Goal: Transaction & Acquisition: Purchase product/service

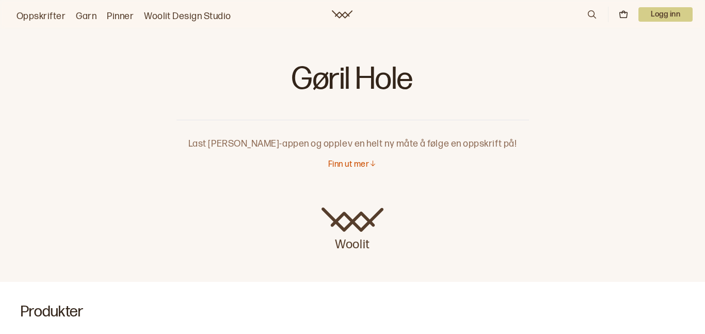
click at [45, 14] on link "Oppskrifter" at bounding box center [41, 16] width 49 height 14
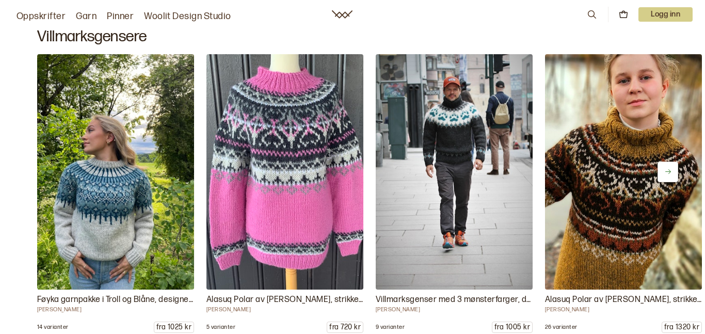
scroll to position [6048, 0]
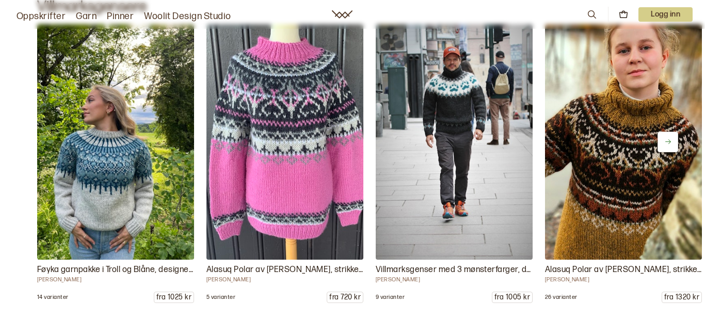
click at [672, 137] on button at bounding box center [667, 142] width 21 height 21
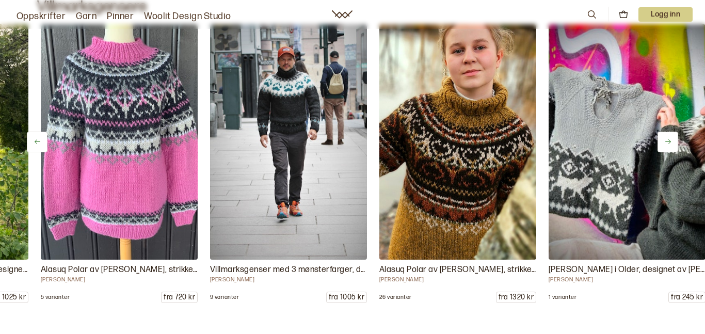
click at [672, 137] on button at bounding box center [667, 142] width 21 height 21
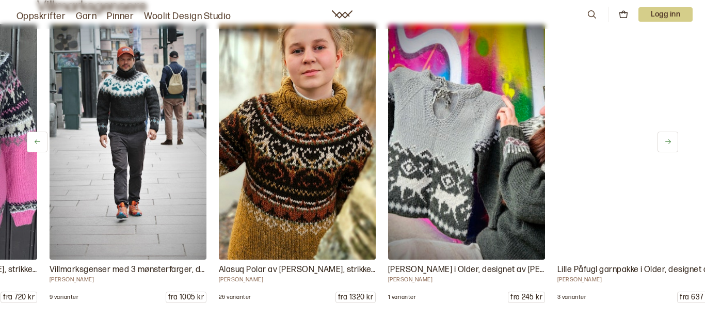
scroll to position [0, 339]
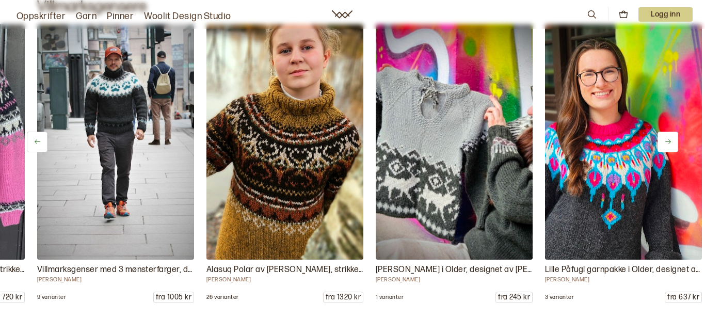
click at [669, 138] on icon at bounding box center [668, 142] width 8 height 8
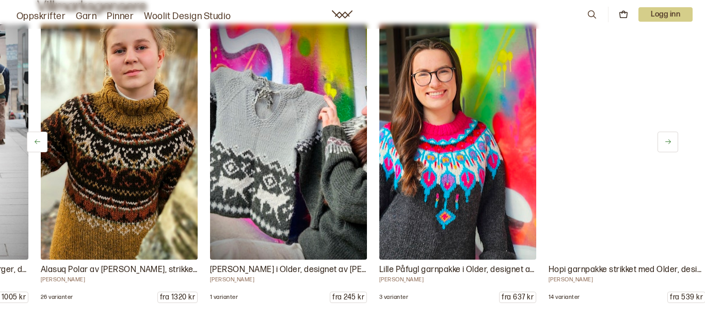
scroll to position [0, 508]
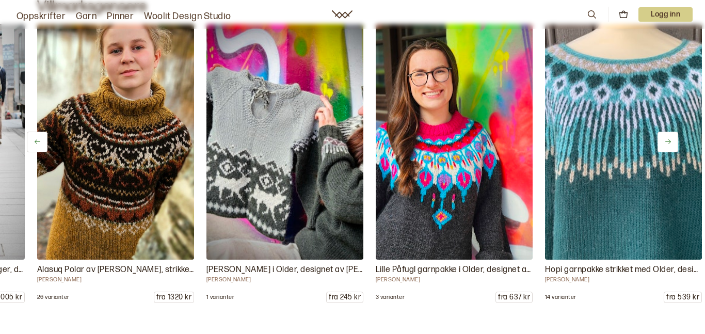
click at [669, 138] on icon at bounding box center [668, 142] width 8 height 8
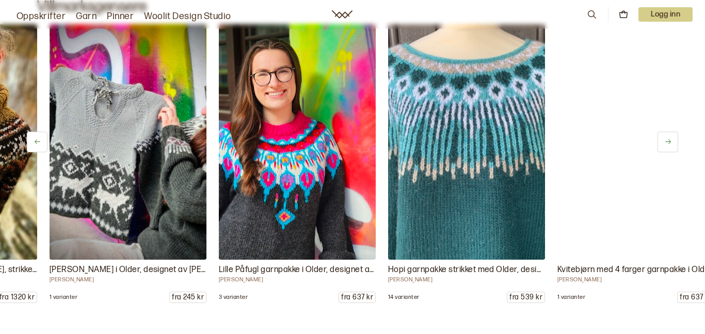
scroll to position [0, 677]
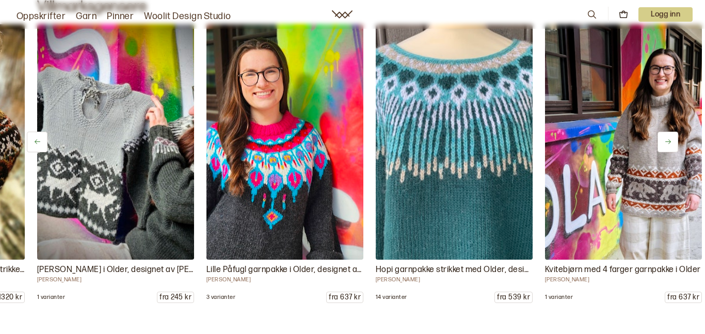
click at [668, 138] on icon at bounding box center [668, 142] width 8 height 8
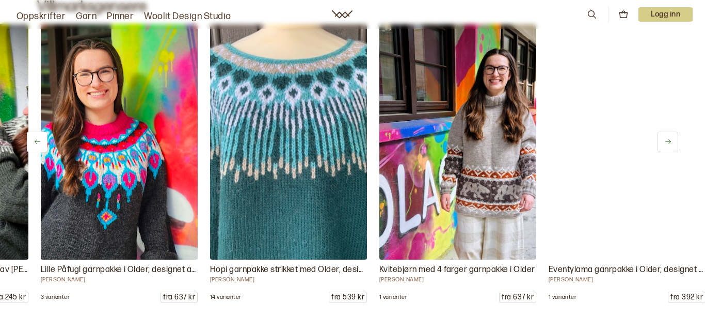
scroll to position [0, 846]
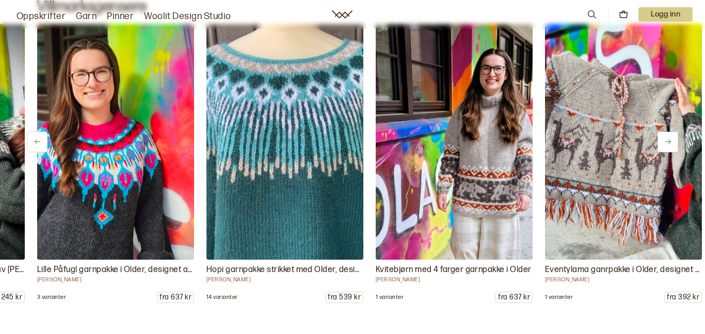
click at [666, 138] on icon at bounding box center [668, 142] width 8 height 8
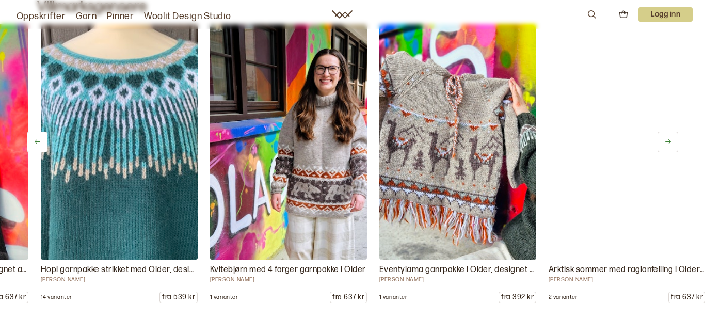
scroll to position [0, 1016]
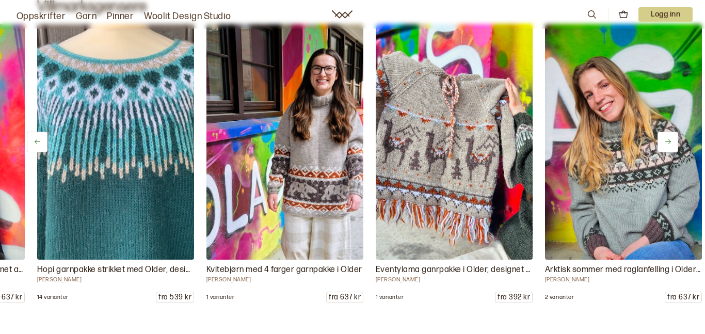
click at [666, 138] on icon at bounding box center [668, 142] width 8 height 8
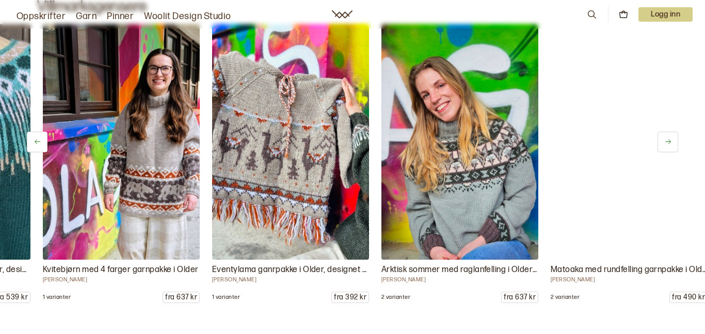
scroll to position [0, 1185]
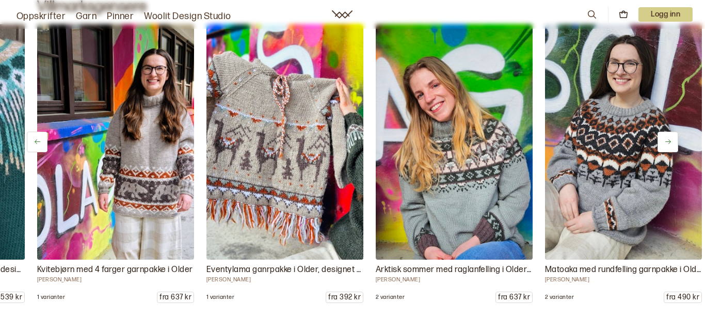
click at [666, 139] on icon at bounding box center [668, 142] width 8 height 8
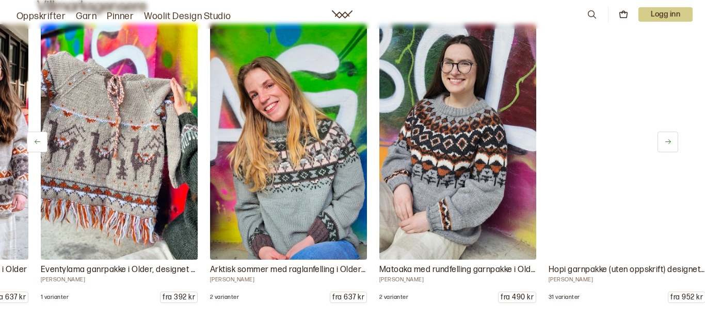
scroll to position [0, 1354]
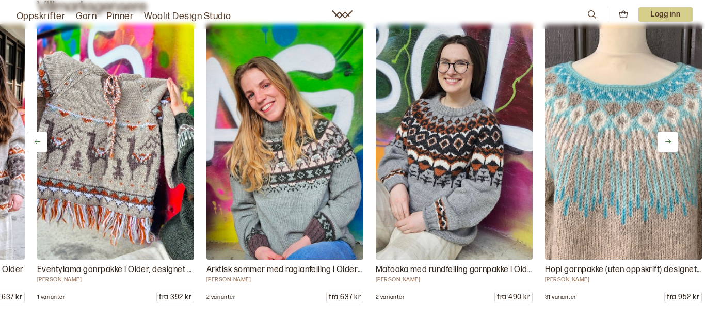
click at [666, 139] on icon at bounding box center [668, 142] width 8 height 8
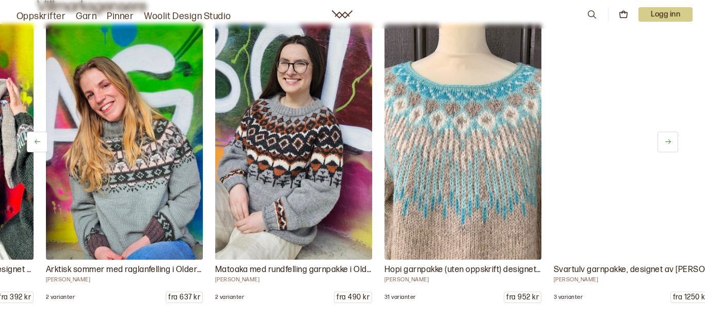
scroll to position [0, 1523]
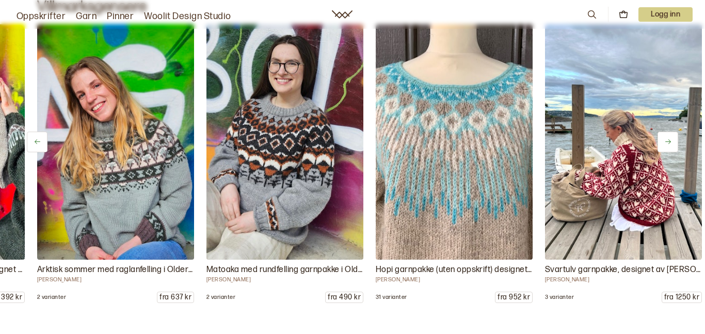
click at [667, 138] on icon at bounding box center [668, 142] width 8 height 8
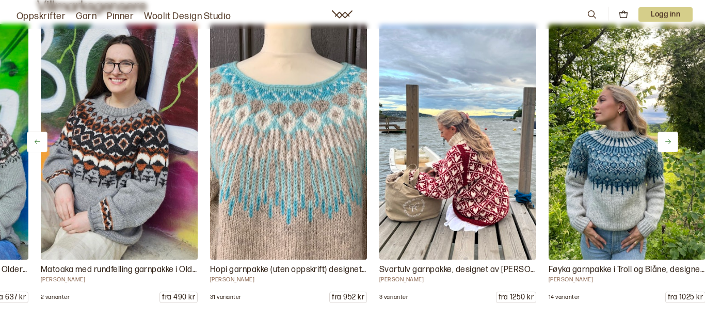
scroll to position [0, 1693]
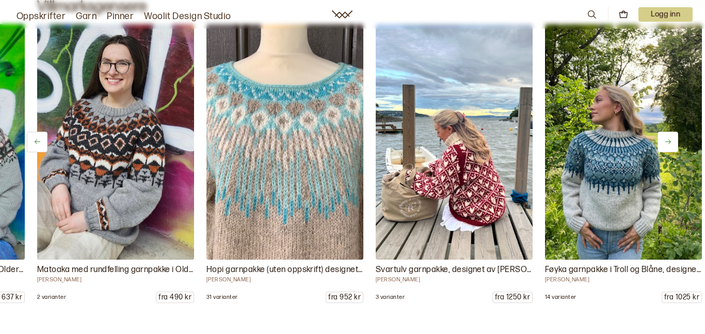
click at [667, 138] on icon at bounding box center [668, 142] width 8 height 8
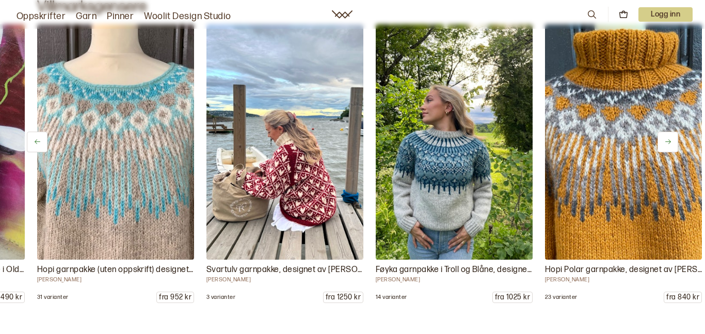
click at [667, 138] on icon at bounding box center [668, 142] width 8 height 8
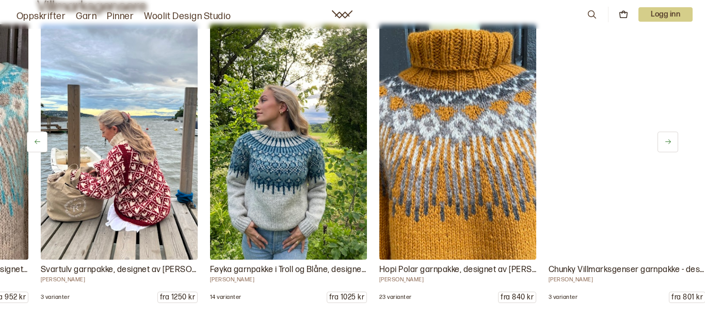
scroll to position [0, 2031]
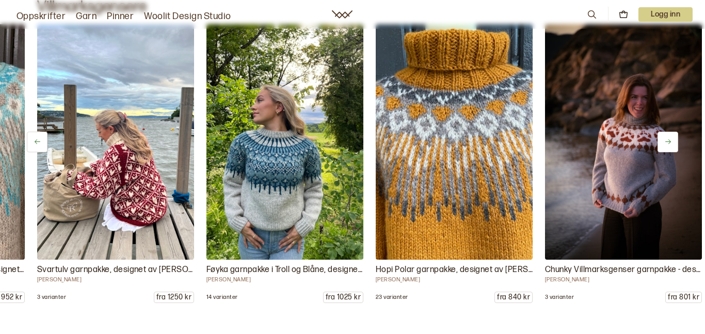
click at [667, 138] on icon at bounding box center [668, 142] width 8 height 8
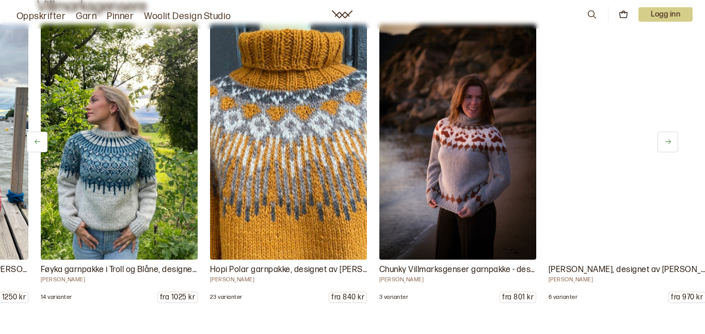
scroll to position [0, 2200]
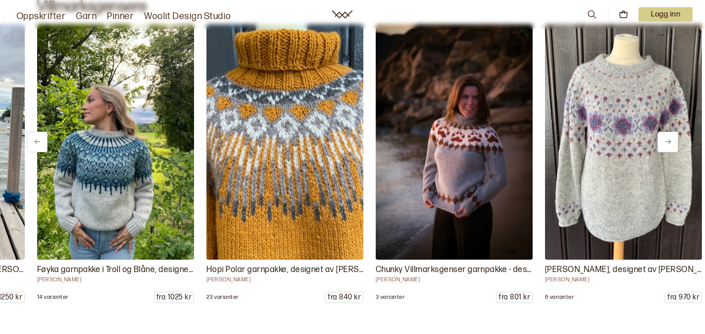
click at [667, 139] on icon at bounding box center [668, 142] width 8 height 8
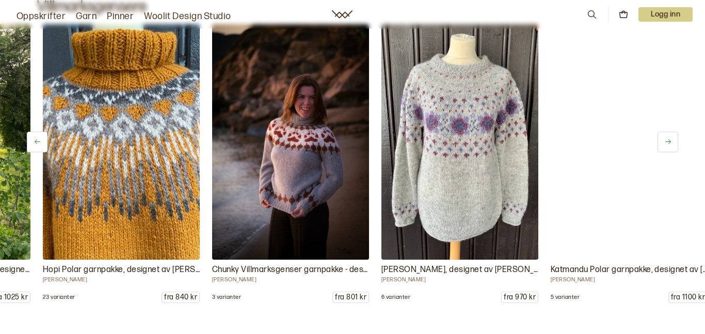
scroll to position [0, 2370]
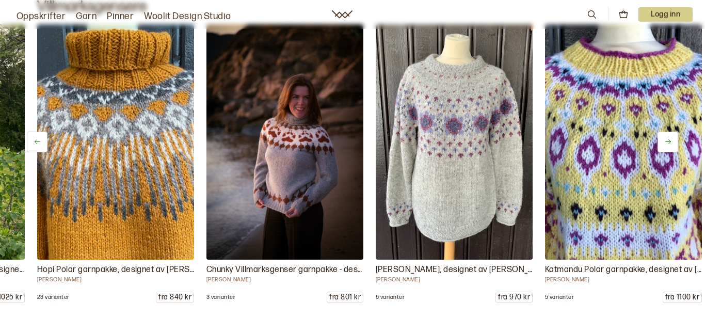
click at [667, 139] on icon at bounding box center [668, 142] width 8 height 8
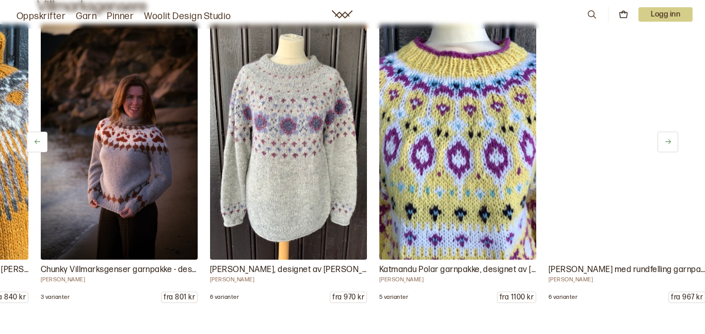
scroll to position [0, 2539]
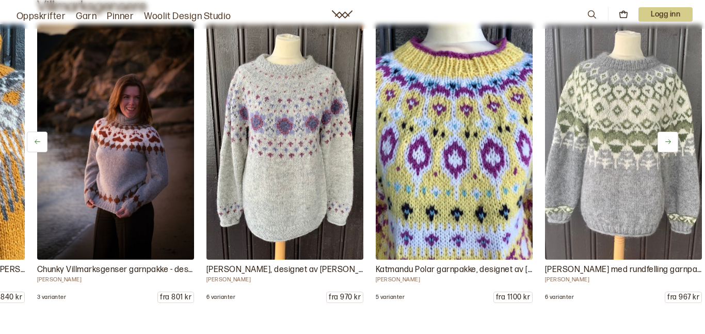
click at [667, 139] on icon at bounding box center [668, 142] width 8 height 8
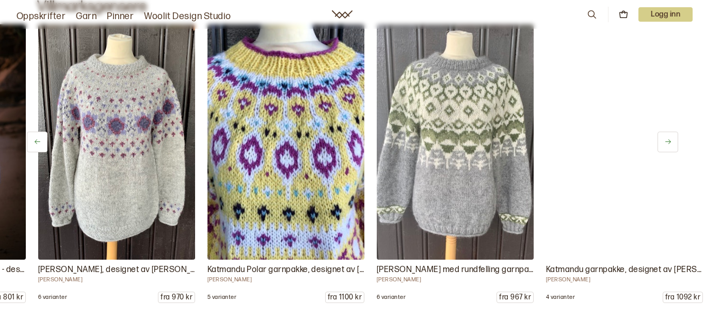
scroll to position [0, 2708]
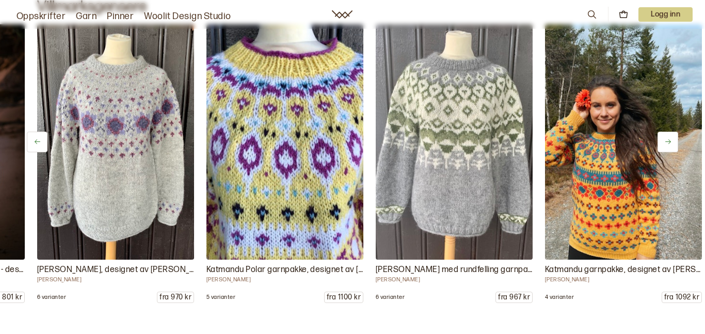
click at [667, 139] on icon at bounding box center [668, 142] width 8 height 8
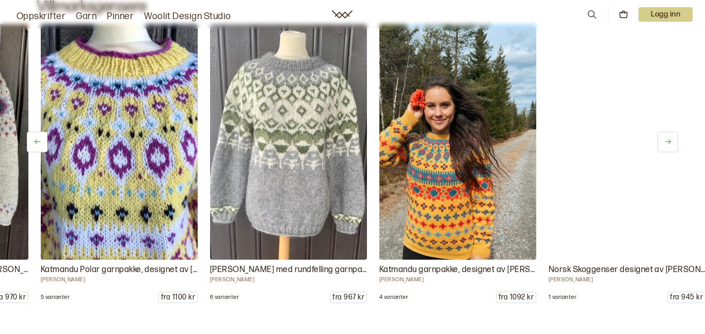
scroll to position [0, 2878]
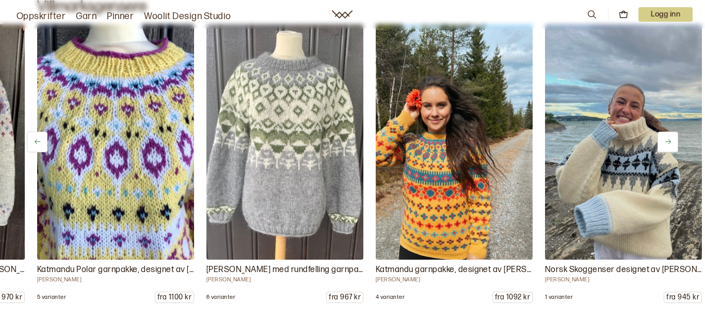
click at [667, 139] on icon at bounding box center [668, 142] width 8 height 8
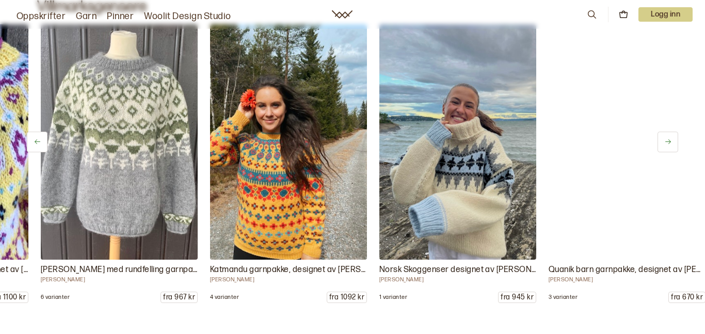
scroll to position [0, 3047]
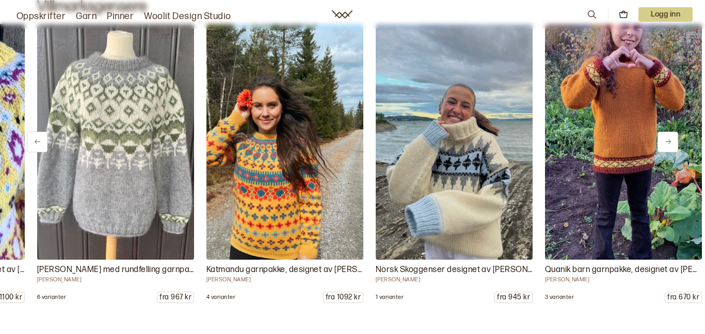
click at [667, 139] on icon at bounding box center [668, 142] width 8 height 8
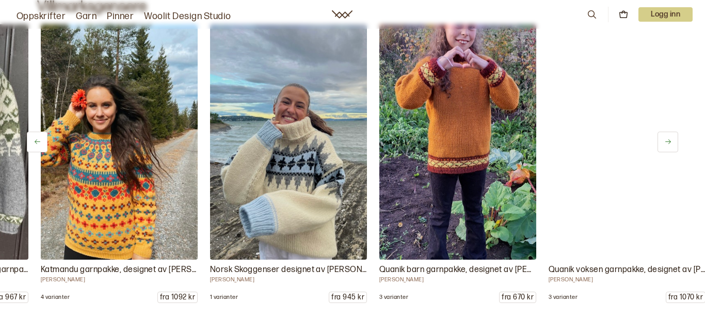
scroll to position [0, 3216]
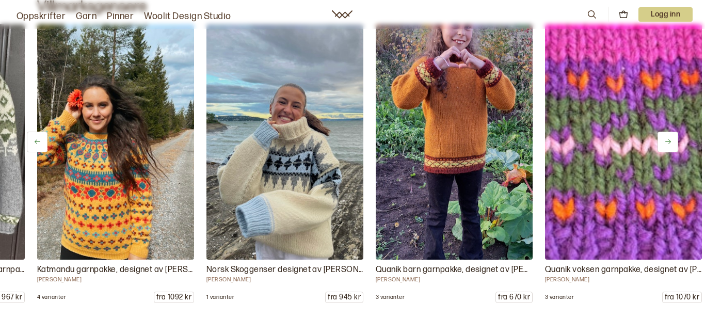
click at [667, 139] on icon at bounding box center [668, 142] width 8 height 8
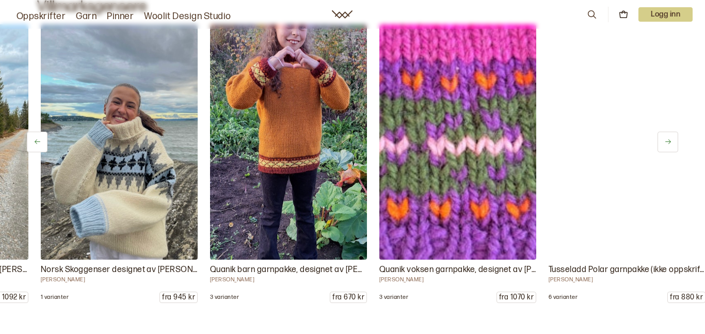
scroll to position [0, 3385]
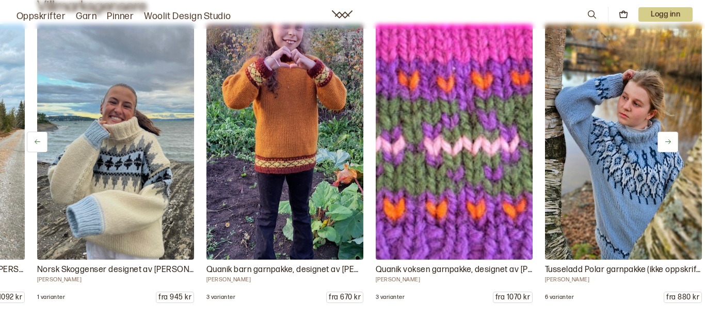
click at [667, 139] on icon at bounding box center [668, 142] width 8 height 8
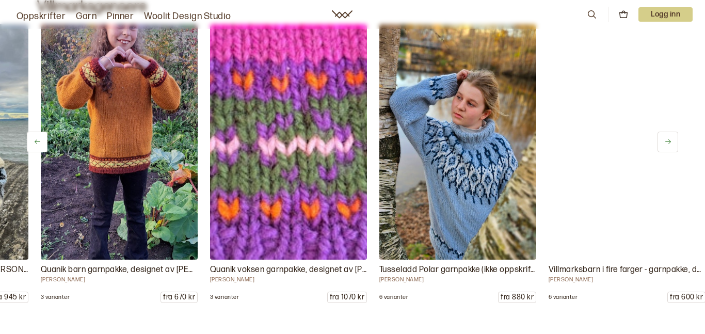
scroll to position [0, 3555]
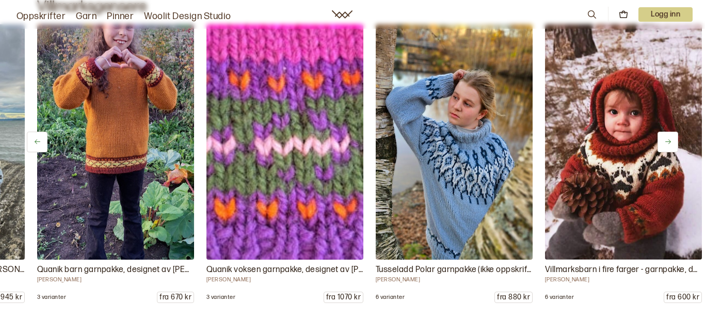
click at [667, 139] on icon at bounding box center [668, 142] width 8 height 8
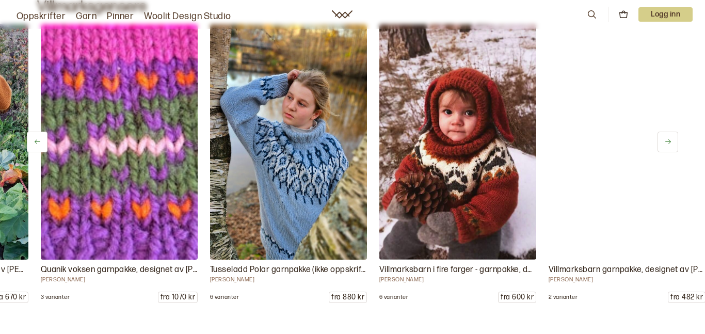
scroll to position [0, 3724]
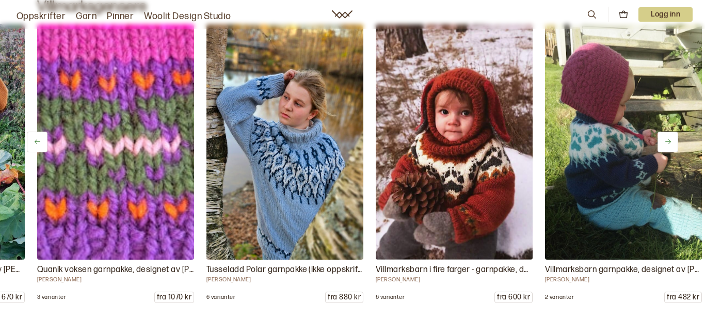
click at [667, 139] on icon at bounding box center [668, 142] width 8 height 8
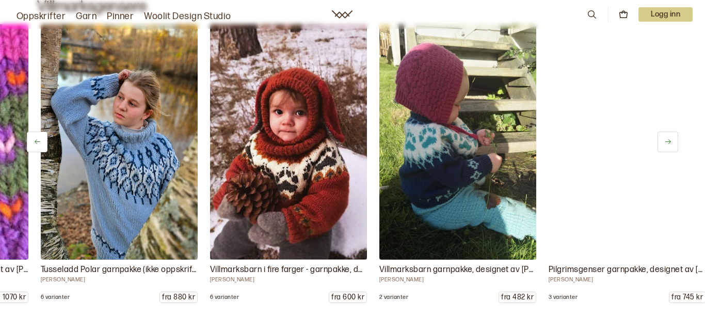
scroll to position [0, 3893]
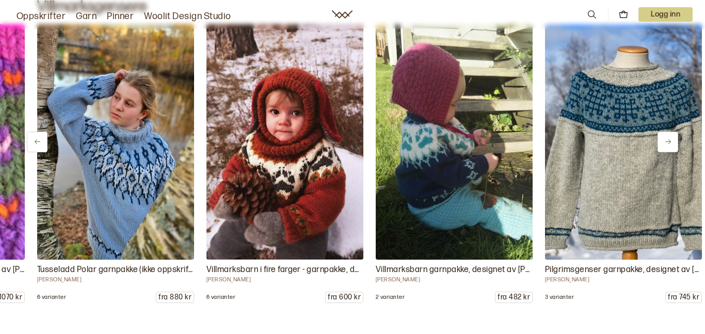
click at [667, 139] on icon at bounding box center [668, 142] width 8 height 8
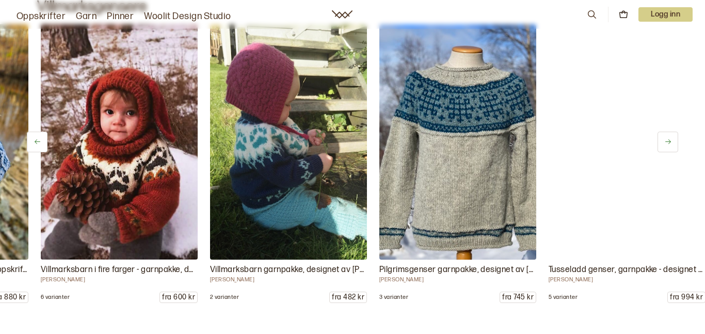
scroll to position [0, 4062]
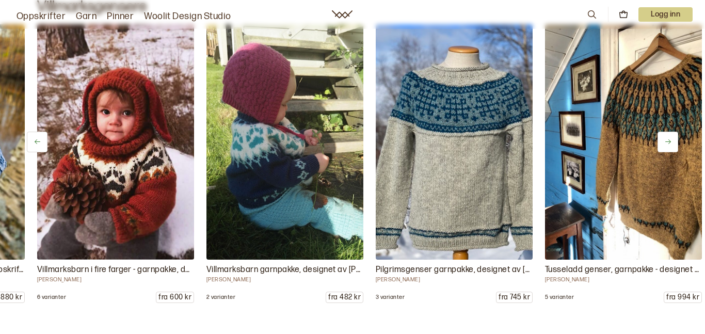
click at [667, 139] on icon at bounding box center [668, 142] width 8 height 8
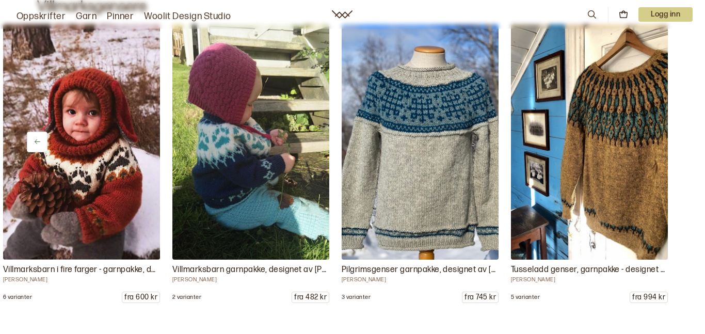
click at [663, 138] on img at bounding box center [589, 141] width 165 height 247
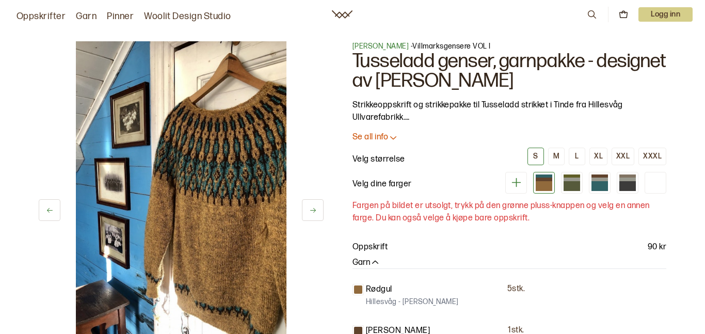
click at [52, 207] on icon at bounding box center [50, 210] width 8 height 8
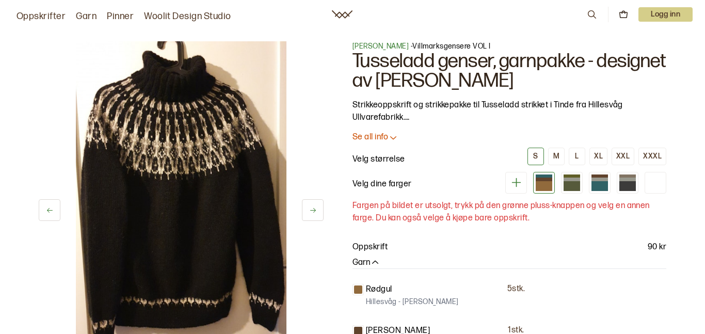
click at [52, 207] on icon at bounding box center [50, 210] width 8 height 8
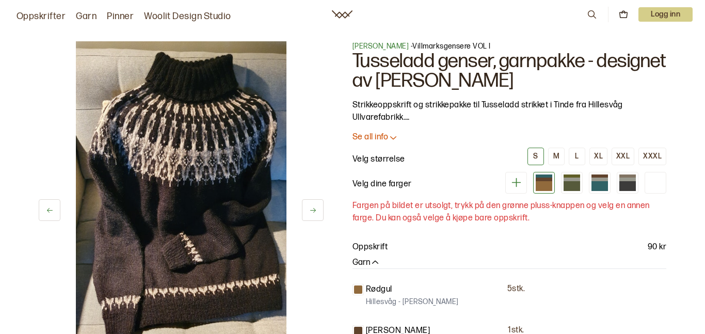
click at [50, 207] on icon at bounding box center [50, 210] width 8 height 8
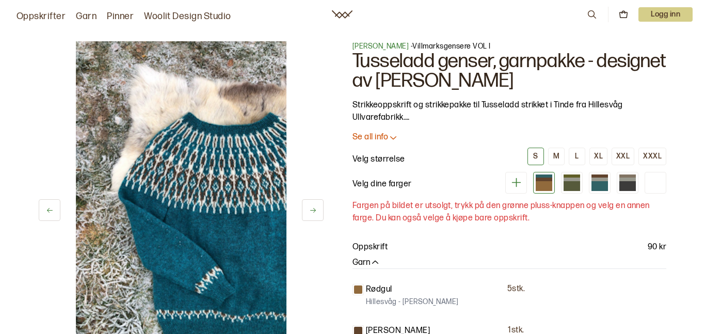
click at [50, 207] on icon at bounding box center [50, 210] width 8 height 8
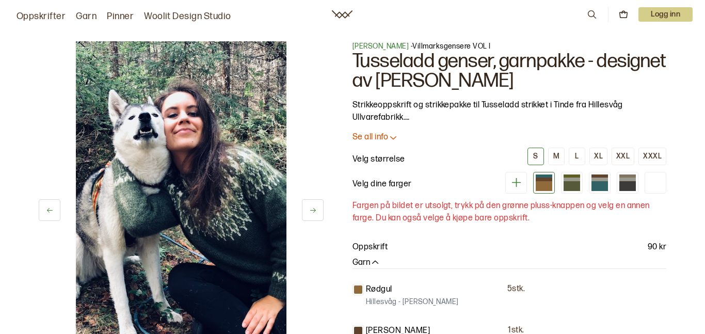
click at [50, 208] on icon at bounding box center [50, 210] width 8 height 8
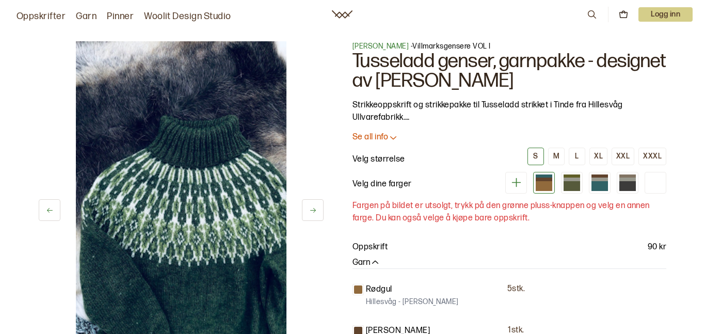
click at [50, 208] on icon at bounding box center [50, 210] width 8 height 8
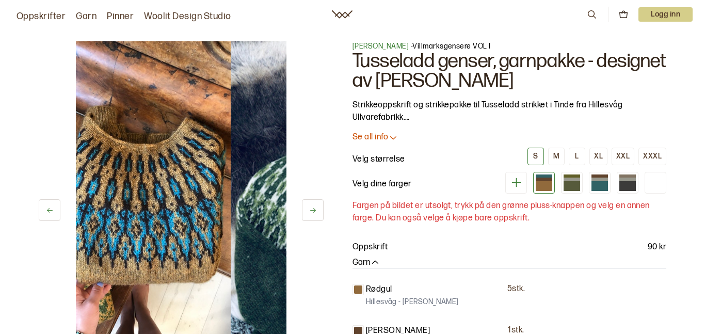
click at [50, 208] on icon at bounding box center [50, 210] width 8 height 8
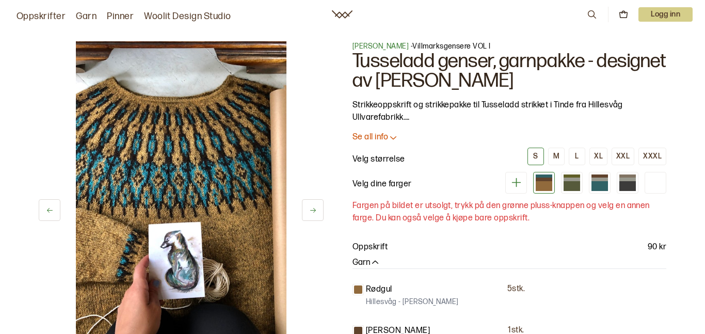
click at [50, 208] on icon at bounding box center [50, 210] width 8 height 8
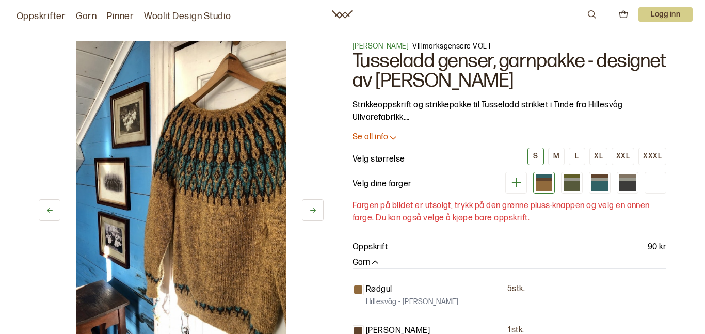
click at [50, 208] on icon at bounding box center [50, 210] width 8 height 8
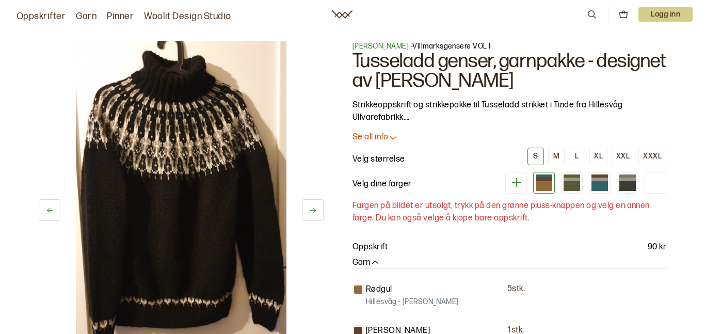
click at [50, 208] on icon at bounding box center [50, 210] width 8 height 8
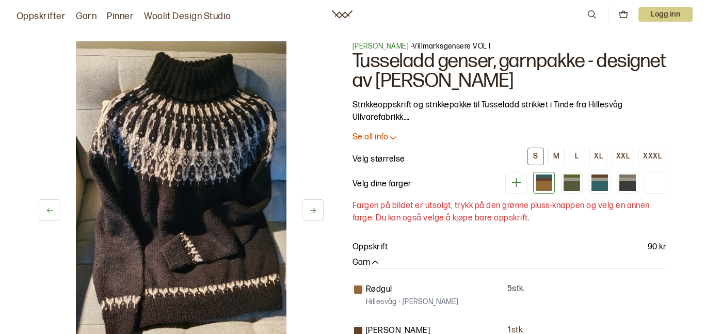
click at [50, 208] on icon at bounding box center [50, 210] width 8 height 8
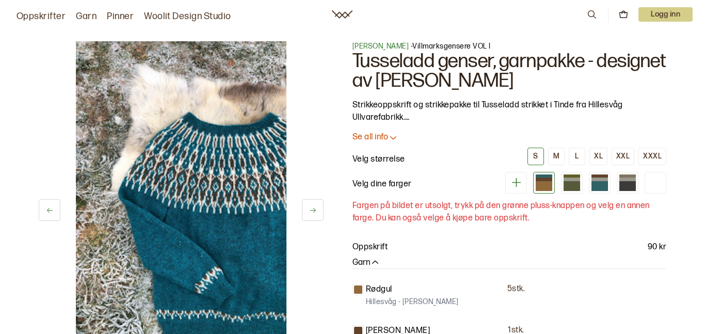
click at [50, 208] on icon at bounding box center [50, 210] width 8 height 8
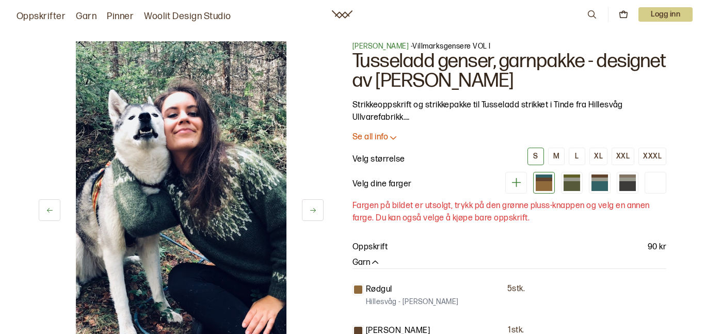
click at [50, 208] on icon at bounding box center [50, 210] width 8 height 8
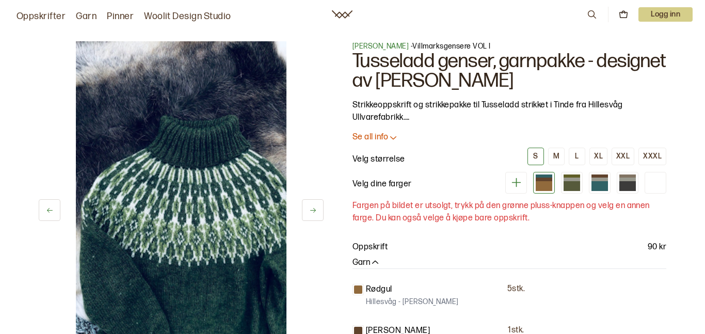
click at [50, 208] on icon at bounding box center [50, 210] width 8 height 8
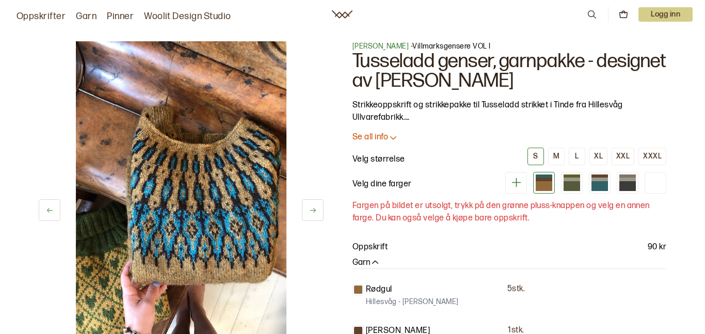
click at [50, 208] on icon at bounding box center [50, 210] width 8 height 8
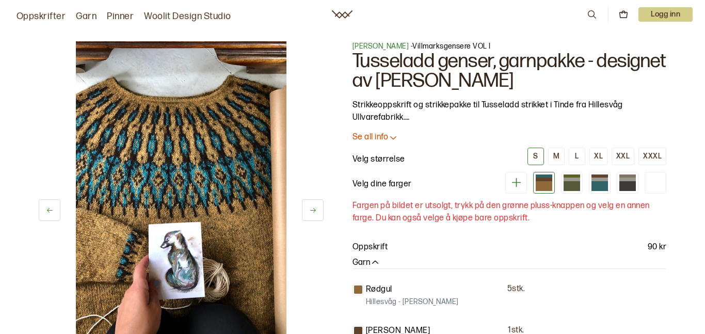
click at [50, 208] on icon at bounding box center [50, 210] width 8 height 8
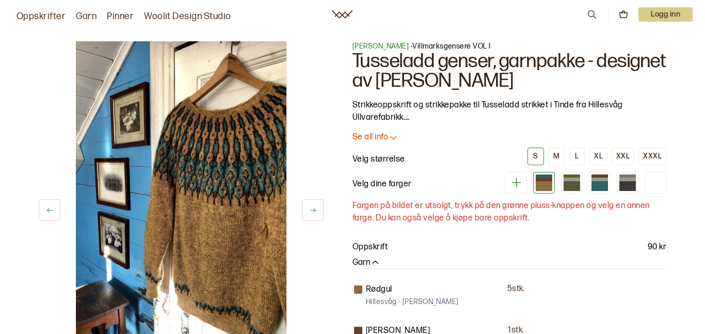
click at [50, 208] on icon at bounding box center [50, 210] width 8 height 8
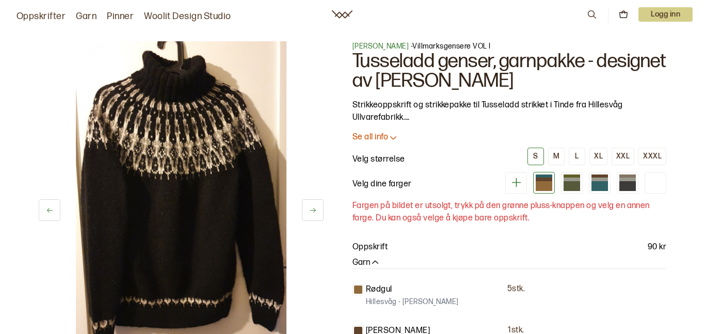
click at [36, 11] on link "Oppskrifter" at bounding box center [41, 16] width 49 height 14
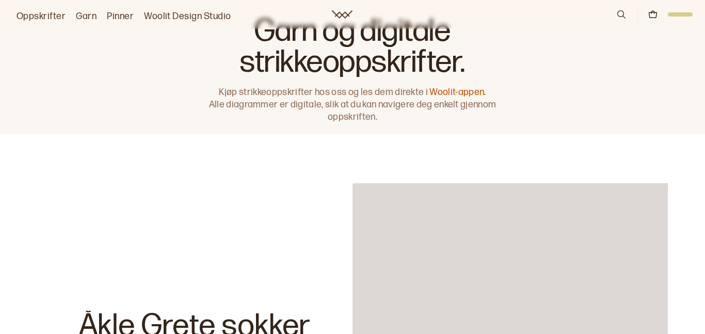
click at [36, 11] on link "Oppskrifter" at bounding box center [41, 16] width 49 height 14
